Goal: Use online tool/utility: Utilize a website feature to perform a specific function

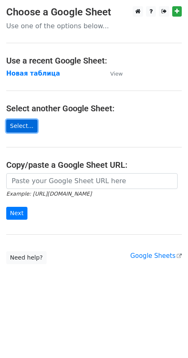
click at [22, 124] on link "Select..." at bounding box center [21, 126] width 31 height 13
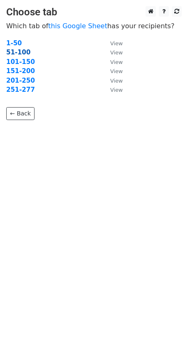
click at [16, 52] on strong "51-100" at bounding box center [18, 52] width 24 height 7
